Goal: Navigation & Orientation: Find specific page/section

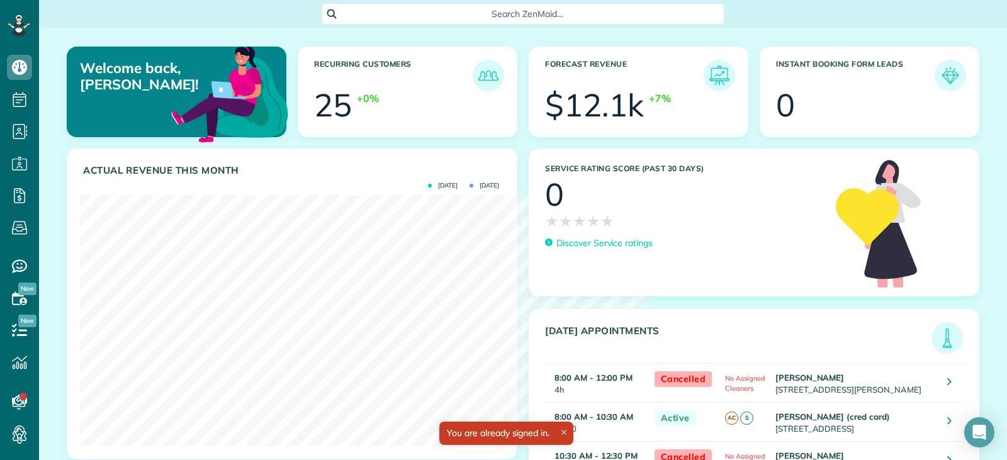
scroll to position [629465, 629231]
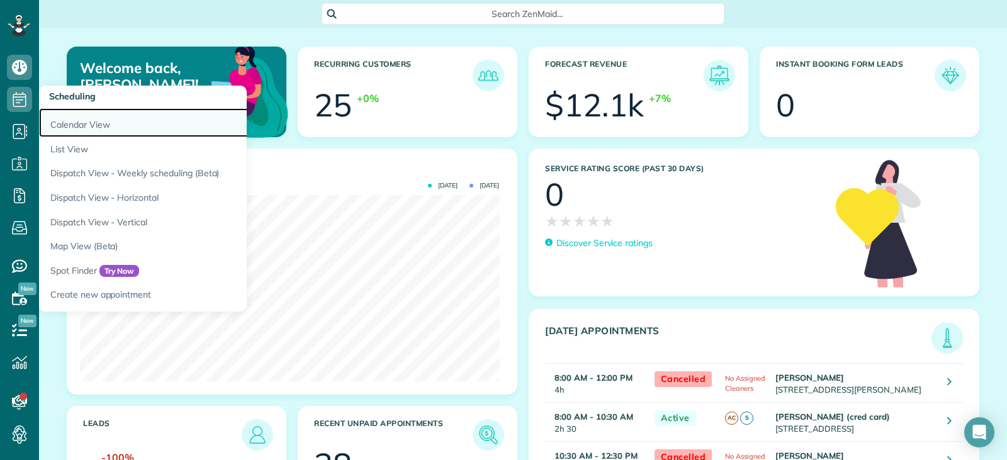
click at [77, 122] on link "Calendar View" at bounding box center [196, 122] width 315 height 29
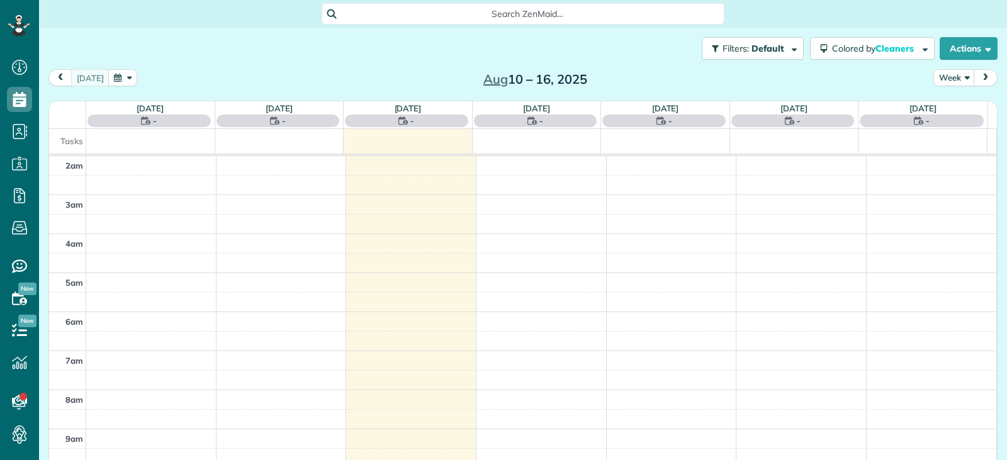
scroll to position [196, 0]
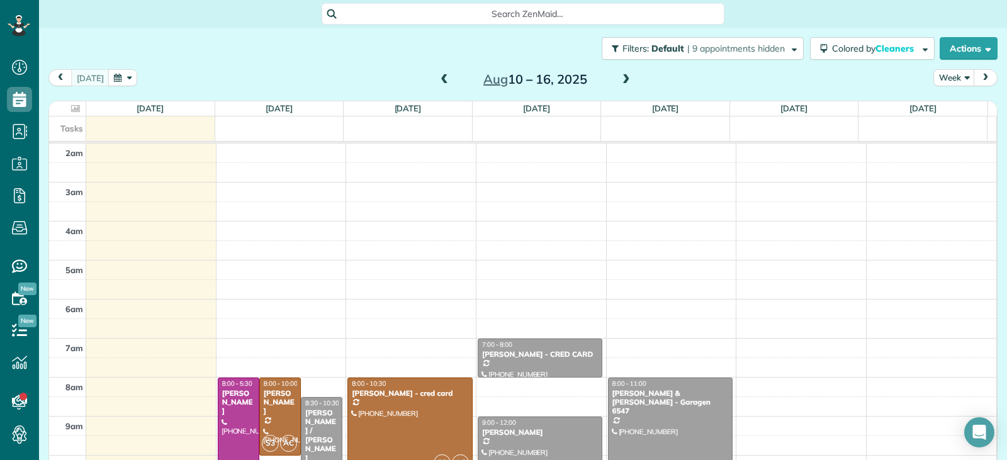
scroll to position [228, 0]
